Goal: Task Accomplishment & Management: Manage account settings

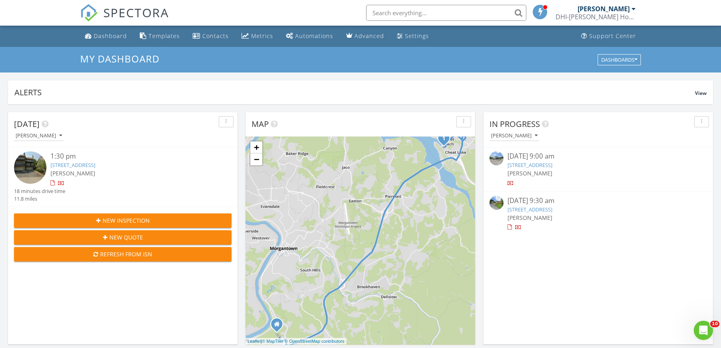
click at [553, 208] on link "196 Buena Vista Ave, Clarksburg, WV 26301" at bounding box center [530, 209] width 45 height 7
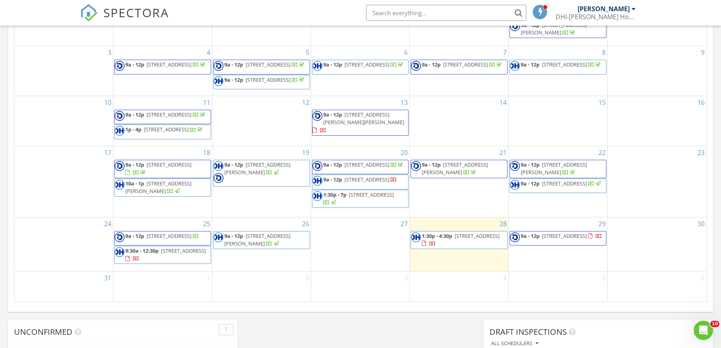
scroll to position [452, 0]
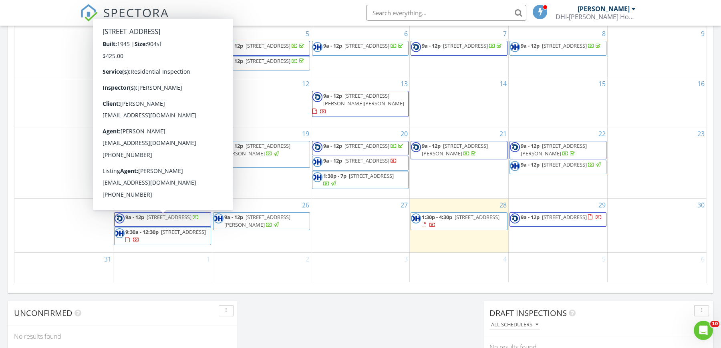
click at [178, 221] on span "196 Buena Vista Ave, Clarksburg 26301" at bounding box center [169, 217] width 45 height 7
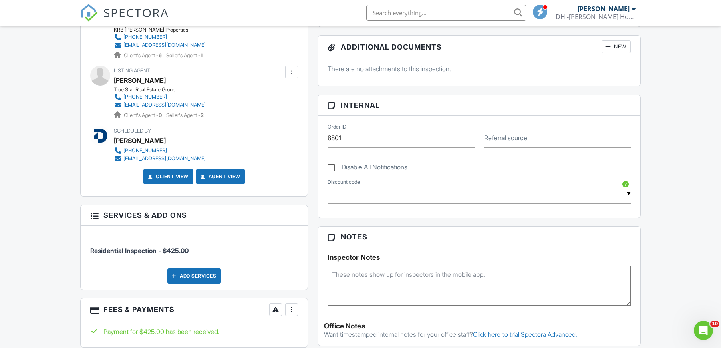
drag, startPoint x: 0, startPoint y: 0, endPoint x: 726, endPoint y: 188, distance: 749.9
click at [721, 188] on html "SPECTORA Jeffrey Davis DHI-Davis Home Inspections, LLC Role: Inspector Change R…" at bounding box center [360, 179] width 721 height 1048
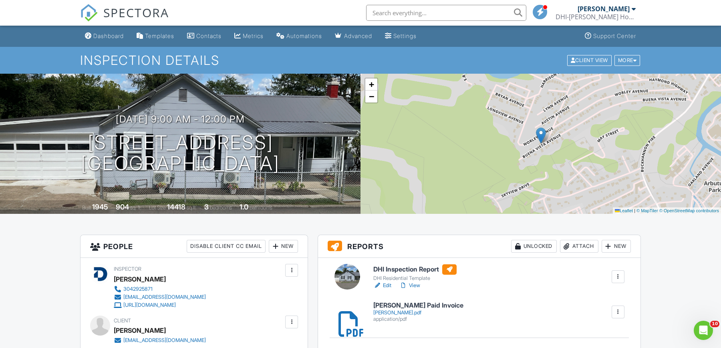
click at [595, 133] on div "+ − Leaflet | © MapTiler © OpenStreetMap contributors" at bounding box center [541, 144] width 361 height 140
click at [418, 285] on link "View" at bounding box center [410, 286] width 21 height 8
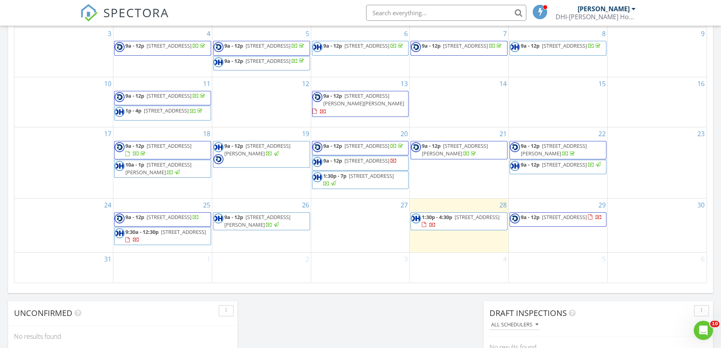
click at [172, 236] on span "196 Buena Vista Ave, Clarksburg 26301" at bounding box center [183, 231] width 45 height 7
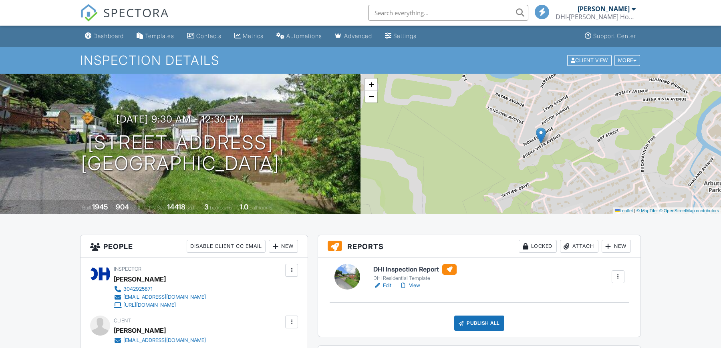
click at [417, 288] on link "View" at bounding box center [410, 286] width 21 height 8
click at [592, 337] on div "Delete" at bounding box center [594, 339] width 17 height 9
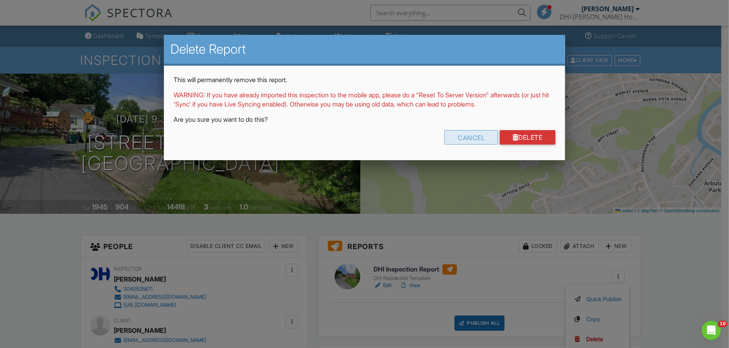
click at [488, 138] on div "Cancel" at bounding box center [471, 137] width 54 height 14
